Goal: Entertainment & Leisure: Consume media (video, audio)

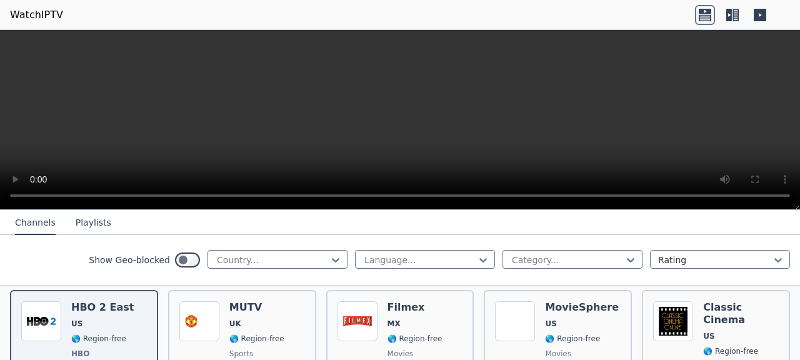
scroll to position [146, 0]
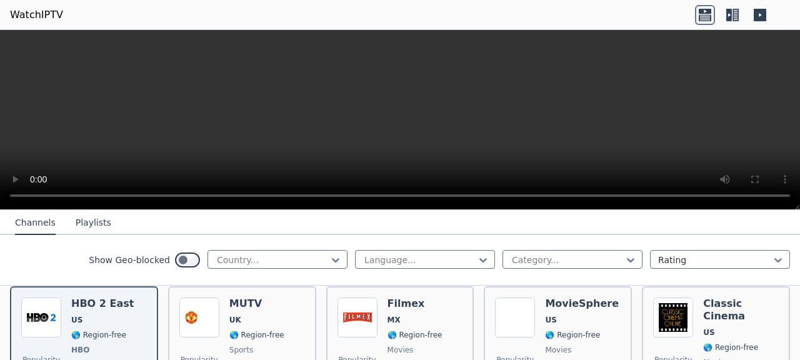
click at [76, 315] on span "US" at bounding box center [76, 320] width 11 height 10
click at [42, 309] on img at bounding box center [41, 317] width 40 height 40
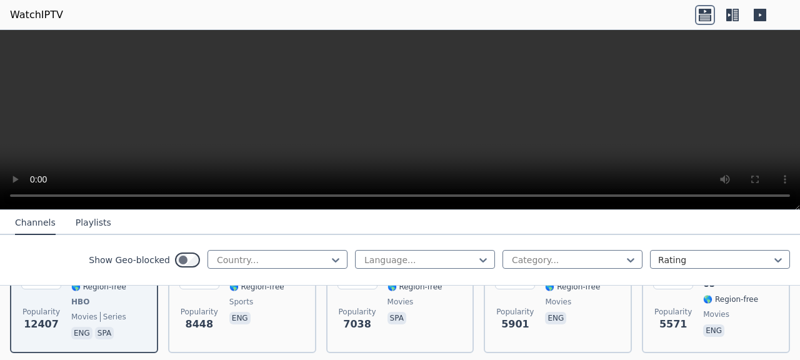
scroll to position [191, 0]
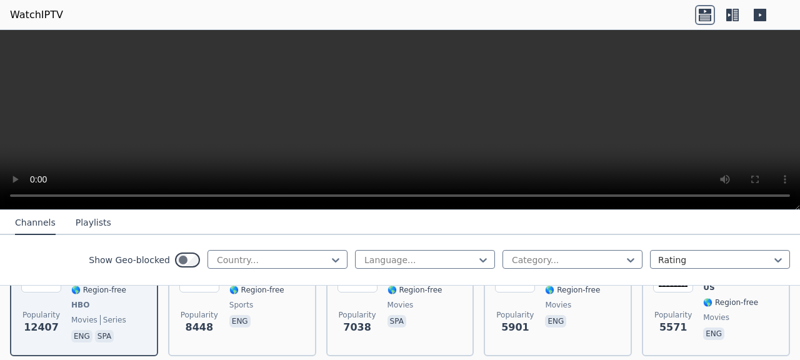
click at [68, 312] on div "Popularity 12407 HBO 2 East US 🌎 Region-free HBO movies series eng spa" at bounding box center [84, 298] width 126 height 92
click at [69, 312] on div "Popularity 12407 HBO 2 East US 🌎 Region-free HBO movies series eng spa" at bounding box center [84, 298] width 126 height 92
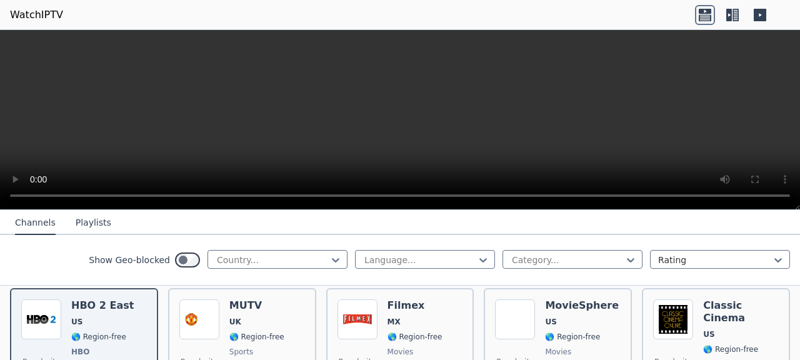
scroll to position [137, 0]
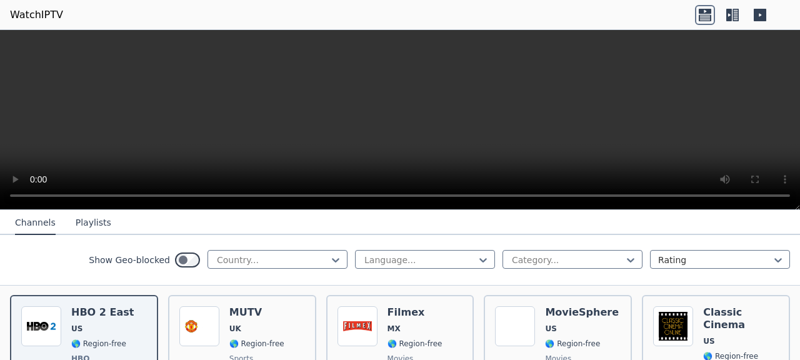
click at [40, 319] on img at bounding box center [41, 326] width 40 height 40
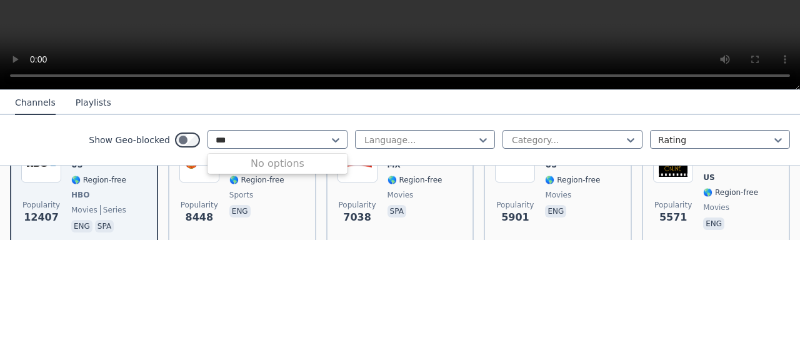
scroll to position [192, 0]
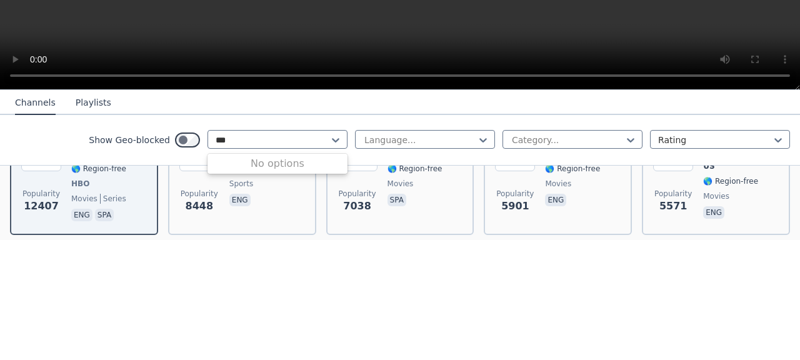
type input "***"
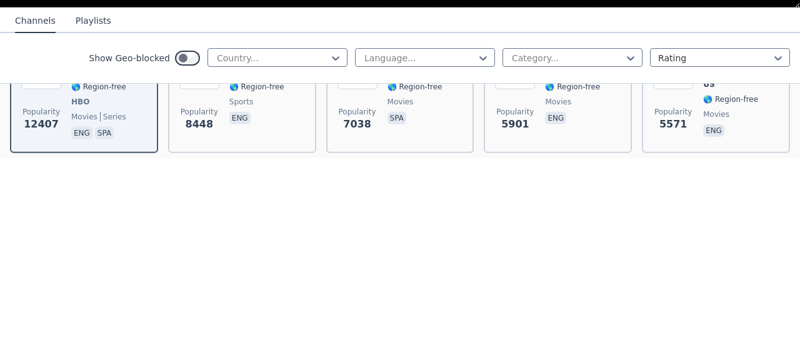
click at [78, 314] on span "movies" at bounding box center [84, 319] width 26 height 10
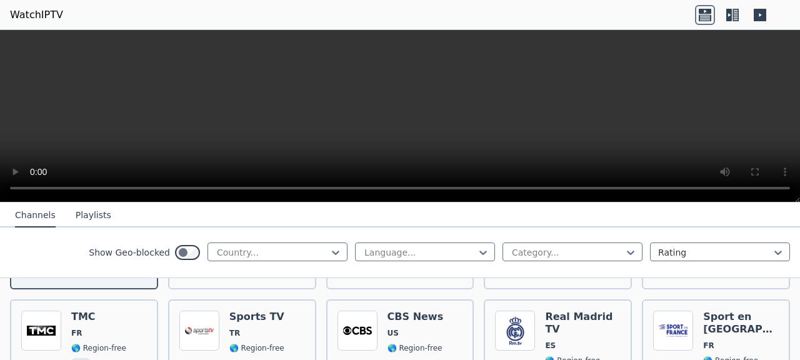
scroll to position [247, 0]
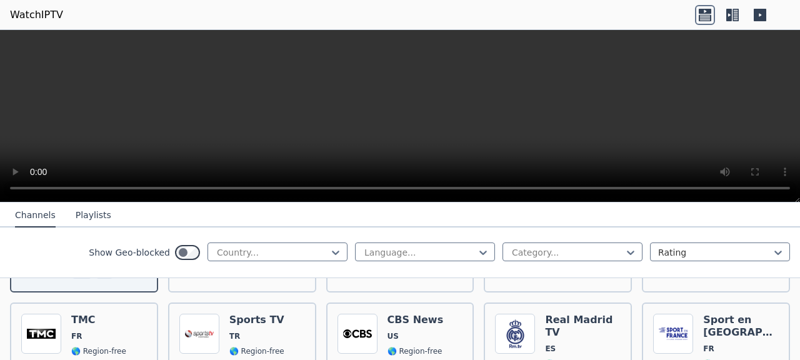
click at [200, 320] on img at bounding box center [199, 334] width 40 height 40
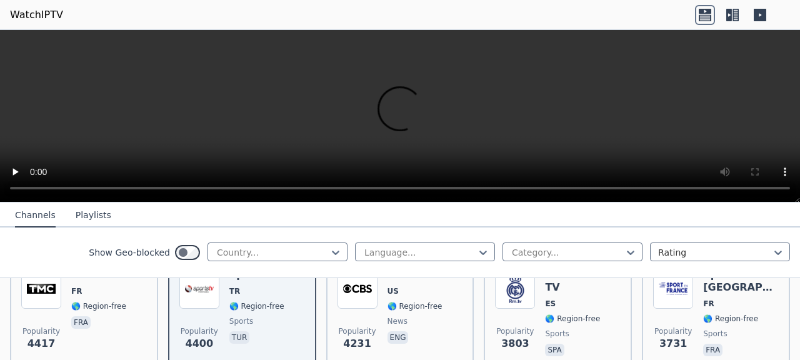
scroll to position [301, 0]
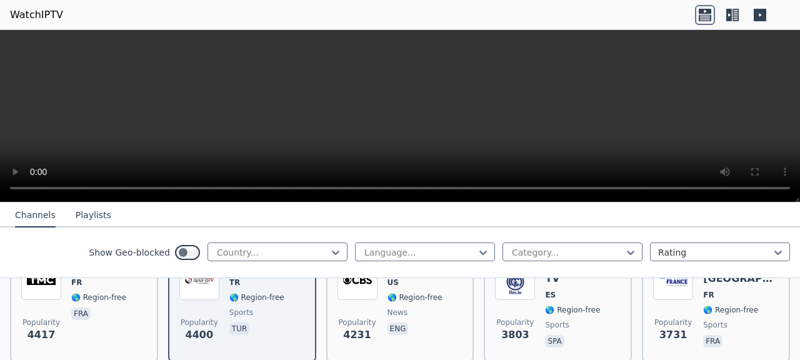
click at [233, 322] on p "tur" at bounding box center [239, 328] width 20 height 12
click at [235, 323] on p "tur" at bounding box center [239, 328] width 20 height 12
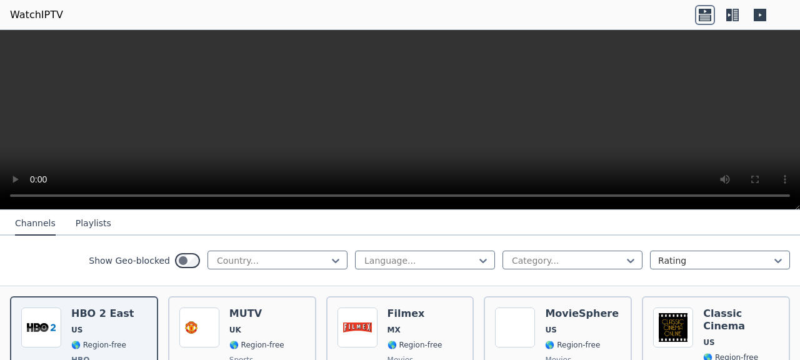
scroll to position [139, 0]
